Goal: Task Accomplishment & Management: Use online tool/utility

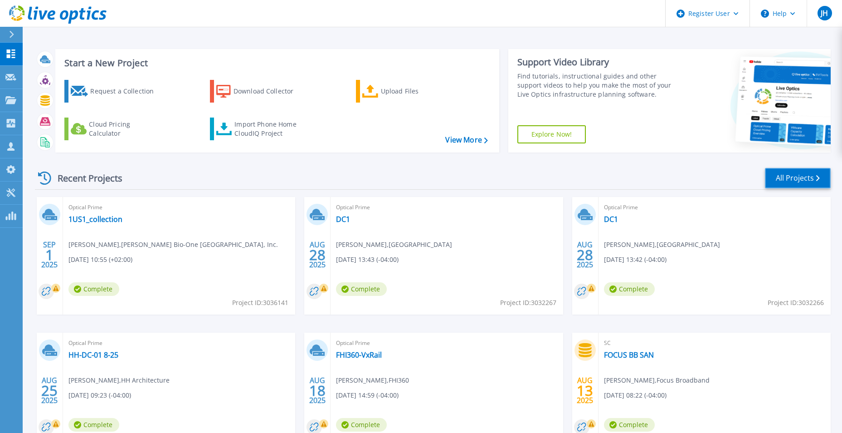
click at [793, 173] on link "All Projects" at bounding box center [798, 178] width 66 height 20
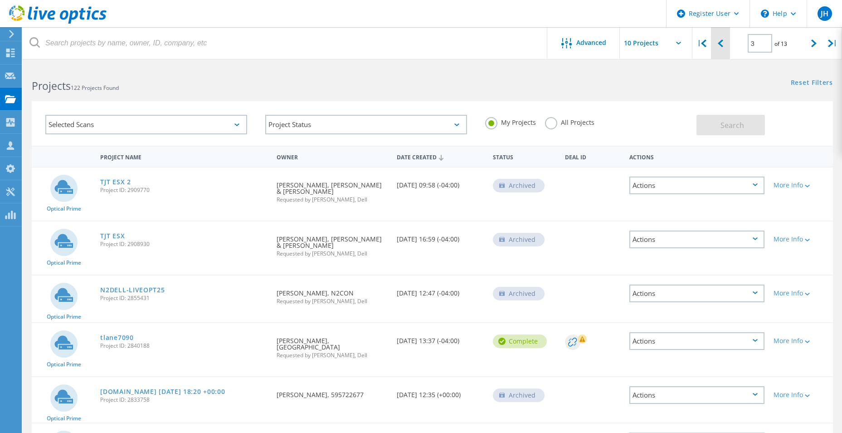
click at [720, 46] on icon at bounding box center [720, 43] width 5 height 8
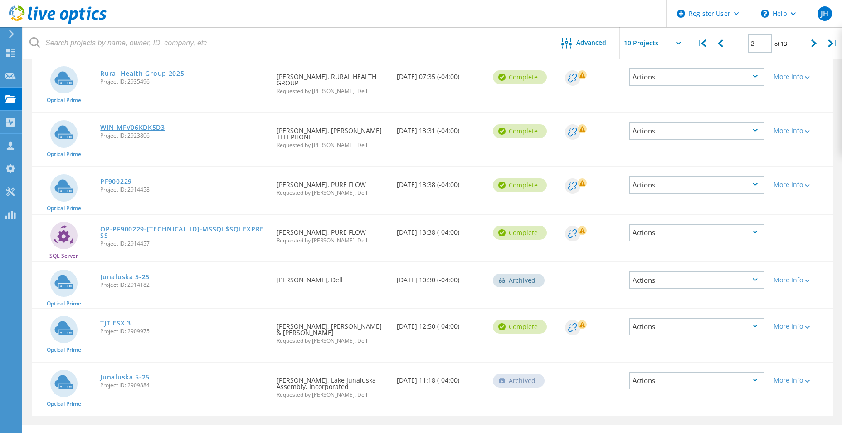
scroll to position [36, 0]
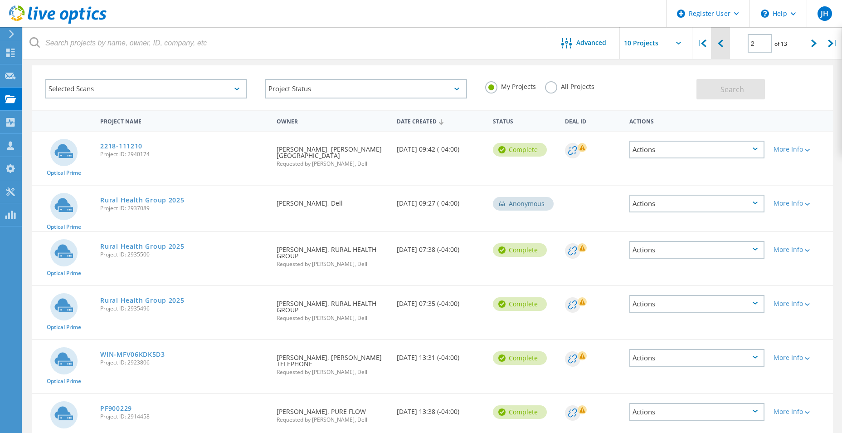
click at [724, 45] on div at bounding box center [720, 43] width 19 height 32
type input "1"
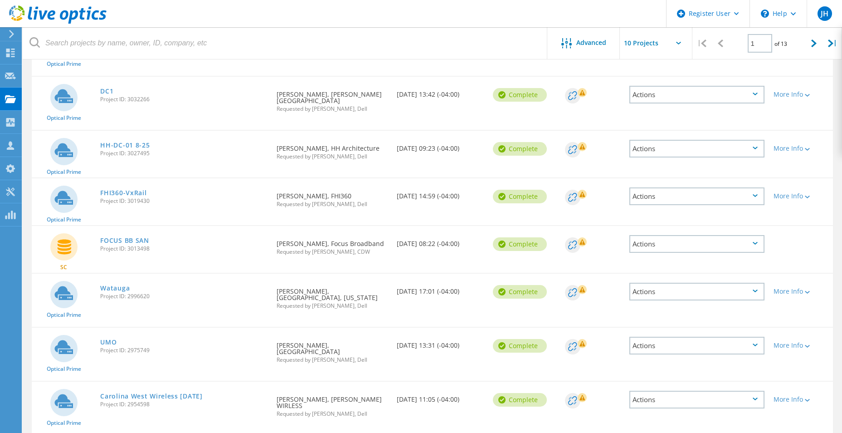
scroll to position [186, 0]
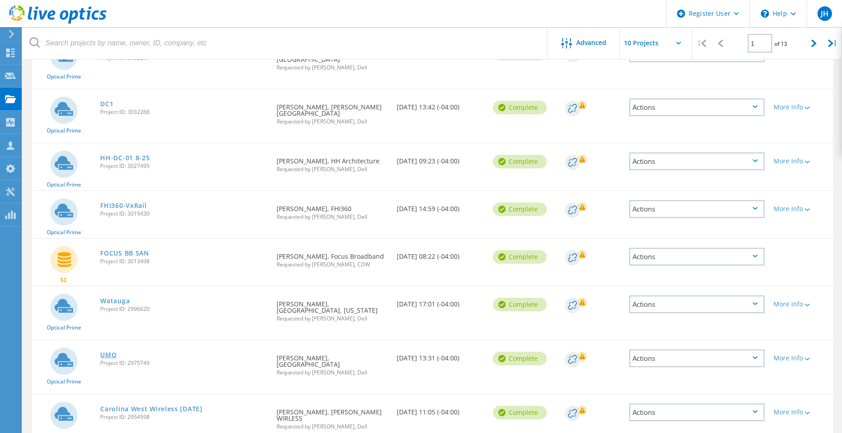
click at [109, 356] on link "UMO" at bounding box center [108, 354] width 16 height 6
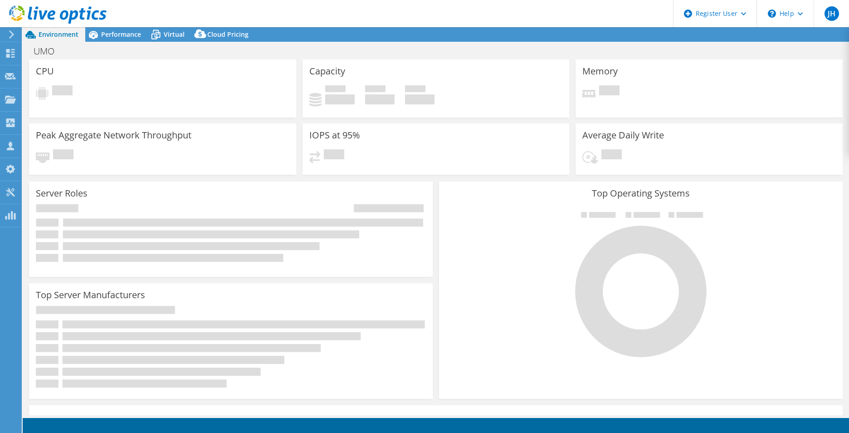
select select "USD"
select select "USEast"
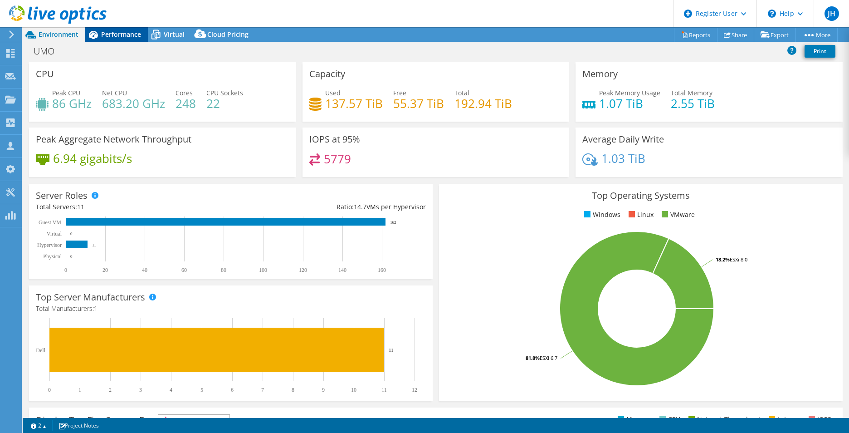
click at [128, 37] on span "Performance" at bounding box center [121, 34] width 40 height 9
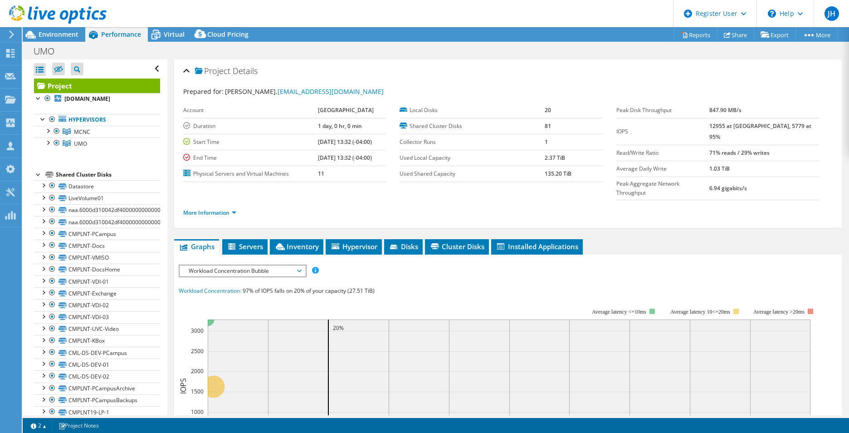
scroll to position [45, 0]
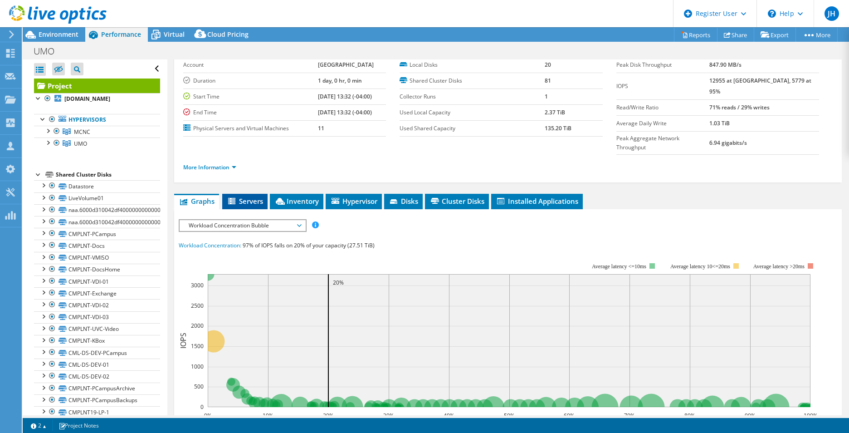
click at [241, 196] on span "Servers" at bounding box center [245, 200] width 36 height 9
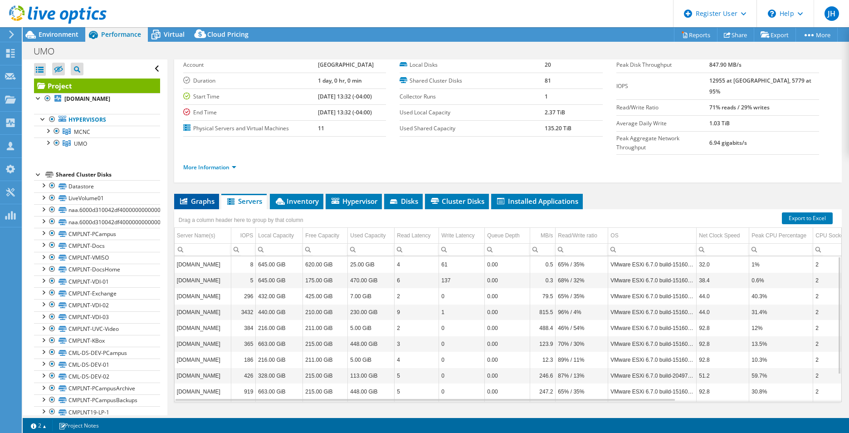
click at [205, 196] on span "Graphs" at bounding box center [197, 200] width 36 height 9
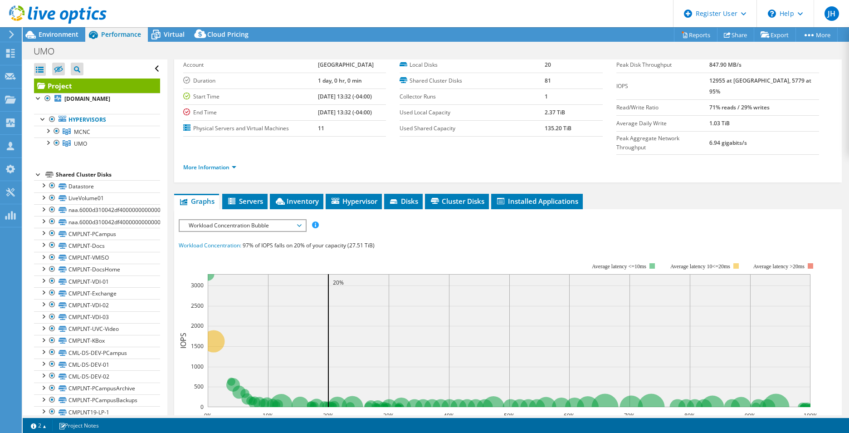
click at [278, 220] on span "Workload Concentration Bubble" at bounding box center [242, 225] width 117 height 11
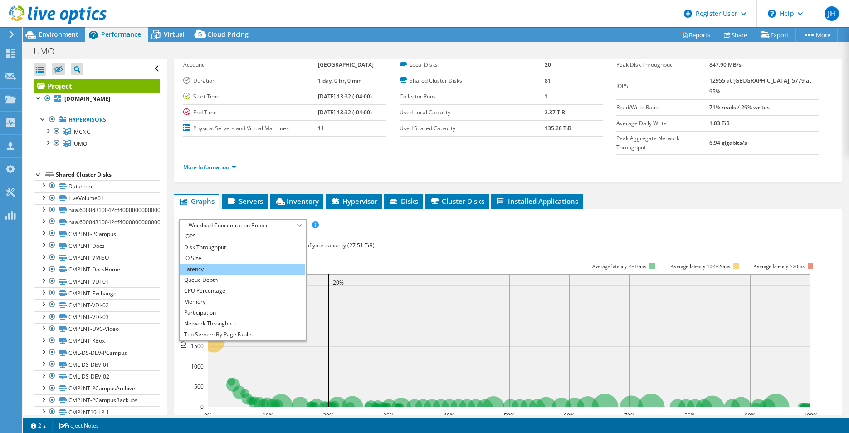
click at [212, 263] on li "Latency" at bounding box center [243, 268] width 126 height 11
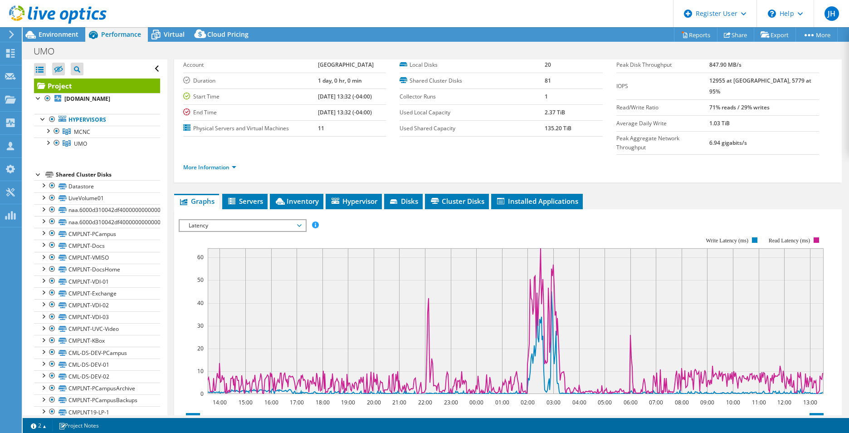
click at [447, 224] on rect at bounding box center [501, 314] width 645 height 181
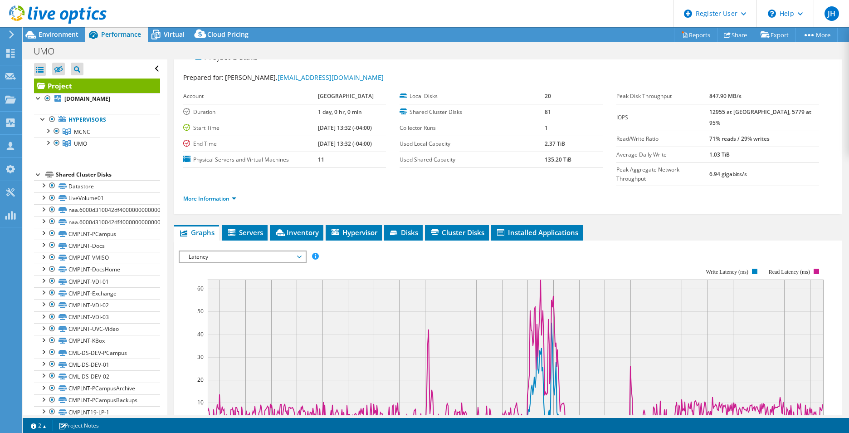
scroll to position [0, 0]
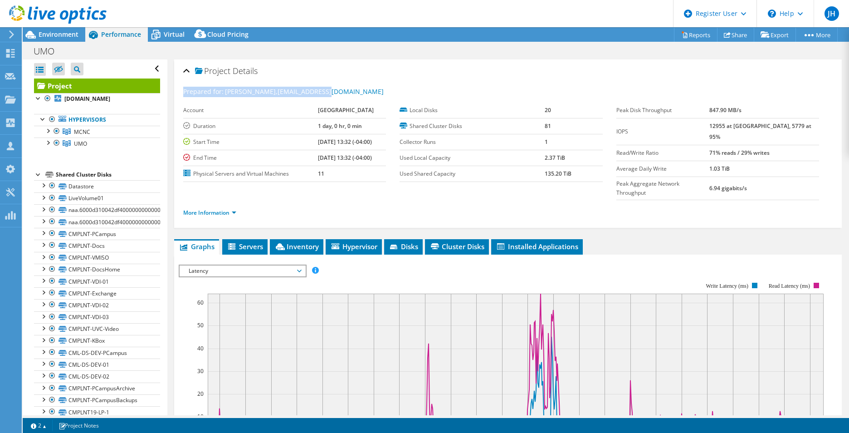
drag, startPoint x: 319, startPoint y: 93, endPoint x: 183, endPoint y: 87, distance: 136.2
click at [183, 87] on div "Prepared for: [PERSON_NAME], [EMAIL_ADDRESS][DOMAIN_NAME]" at bounding box center [507, 92] width 649 height 10
drag, startPoint x: 183, startPoint y: 87, endPoint x: 378, endPoint y: 88, distance: 195.5
click at [378, 88] on div "Prepared for: [PERSON_NAME], [EMAIL_ADDRESS][DOMAIN_NAME]" at bounding box center [507, 92] width 649 height 10
click at [474, 264] on div "IOPS Disk Throughput IO Size Latency Queue Depth CPU Percentage Memory Page Fau…" at bounding box center [508, 270] width 658 height 12
